Goal: Task Accomplishment & Management: Manage account settings

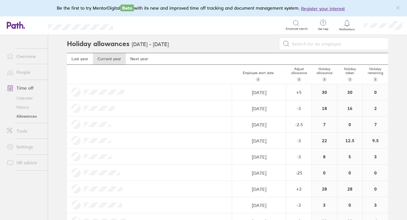
click at [346, 26] on icon at bounding box center [346, 23] width 7 height 7
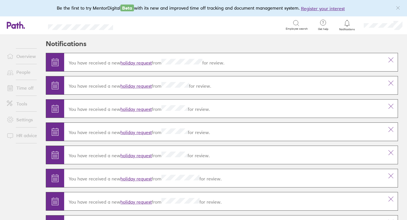
click at [144, 62] on link "holiday request" at bounding box center [135, 63] width 31 height 6
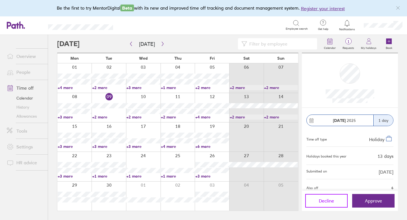
click at [326, 198] on span "Decline" at bounding box center [326, 200] width 15 height 5
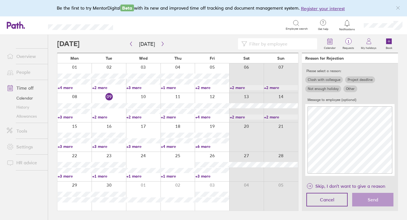
click at [349, 90] on label "Other" at bounding box center [350, 88] width 14 height 7
click at [0, 0] on input "Other" at bounding box center [0, 0] width 0 height 0
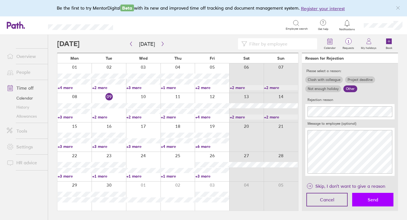
click at [366, 197] on button "Send" at bounding box center [372, 200] width 41 height 14
